Goal: Find specific page/section: Find specific page/section

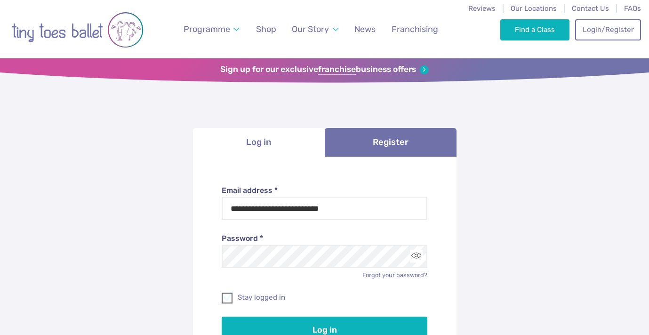
click at [232, 297] on span at bounding box center [227, 299] width 10 height 8
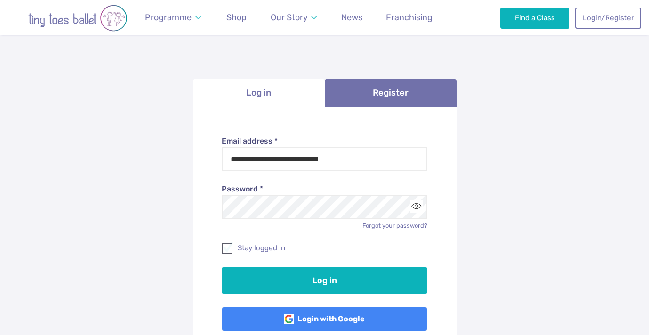
scroll to position [66, 0]
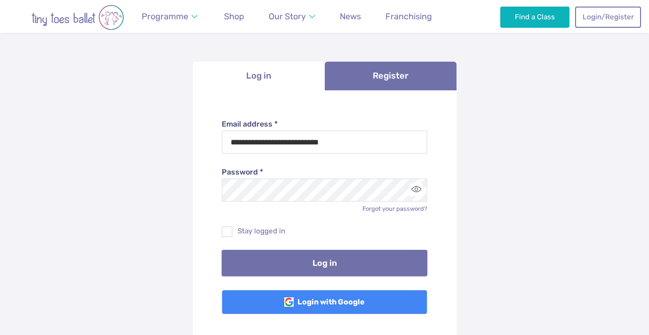
click at [261, 265] on button "Log in" at bounding box center [325, 263] width 206 height 26
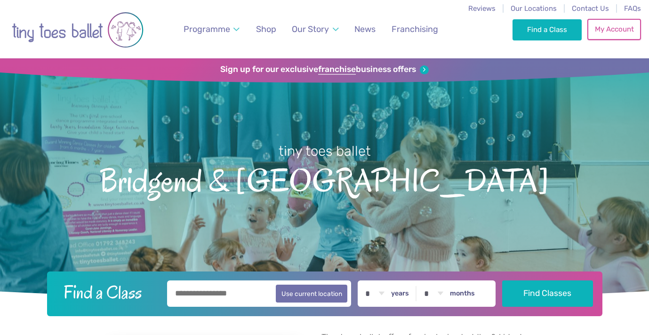
click at [607, 30] on link "My Account" at bounding box center [614, 29] width 54 height 21
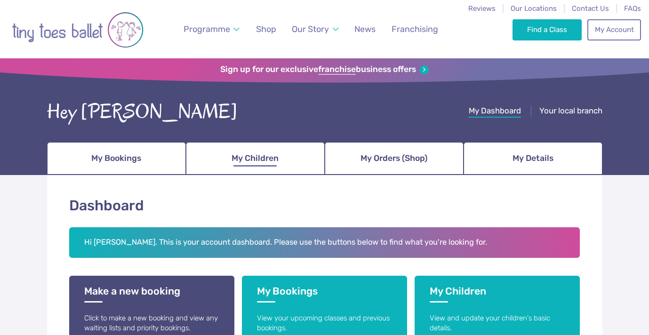
click at [293, 157] on link "My Children" at bounding box center [255, 158] width 139 height 33
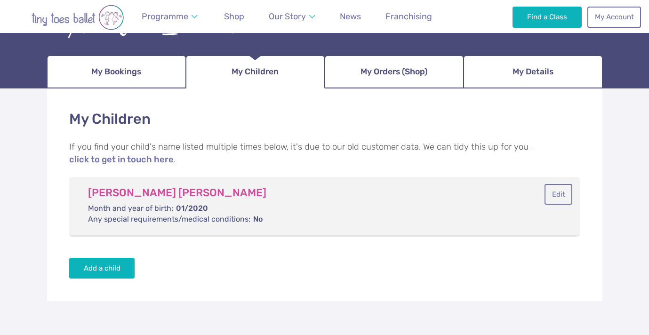
scroll to position [89, 0]
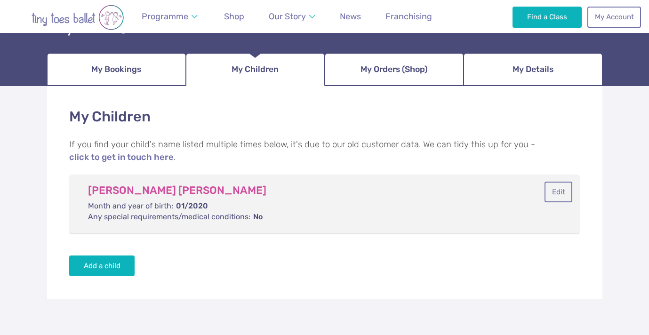
click at [268, 212] on dd "No" at bounding box center [294, 217] width 413 height 10
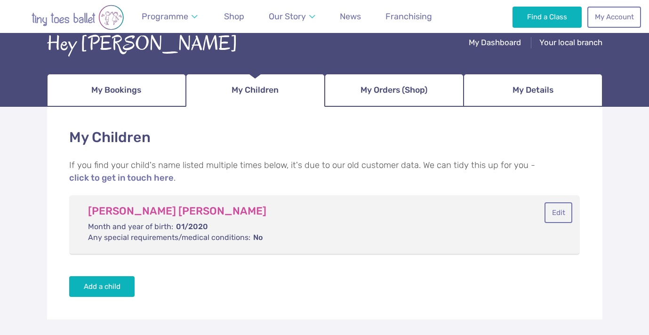
scroll to position [68, 0]
click at [127, 101] on link "My Bookings" at bounding box center [116, 90] width 139 height 33
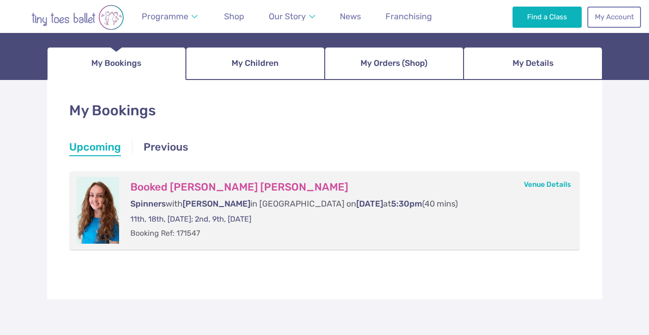
scroll to position [113, 0]
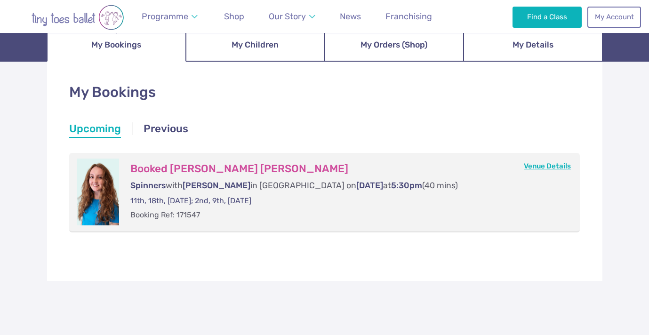
click at [544, 165] on link "Venue Details" at bounding box center [546, 166] width 47 height 8
